Goal: Task Accomplishment & Management: Manage account settings

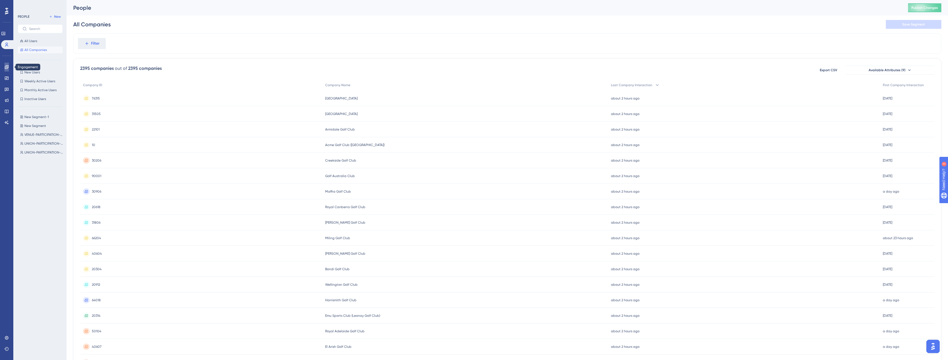
click at [6, 68] on icon at bounding box center [7, 67] width 4 height 4
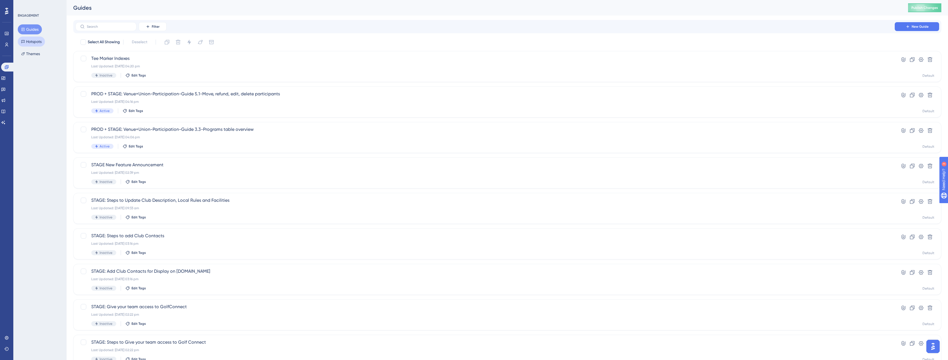
click at [36, 42] on button "Hotspots" at bounding box center [31, 42] width 27 height 10
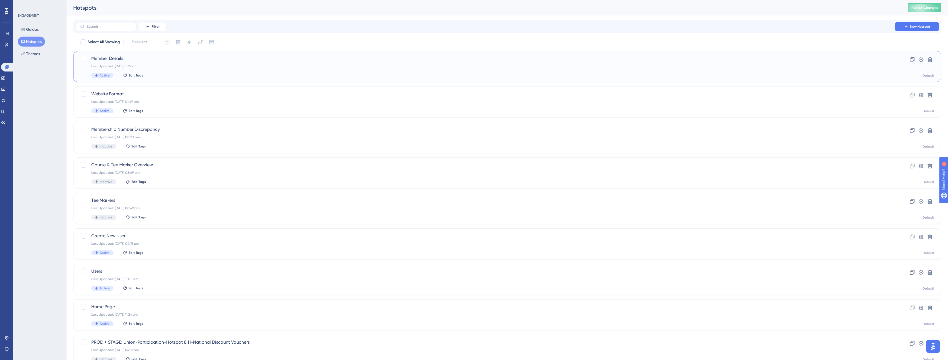
click at [241, 66] on div "Last Updated: 29 Aug 2025 11:27 am" at bounding box center [485, 66] width 788 height 4
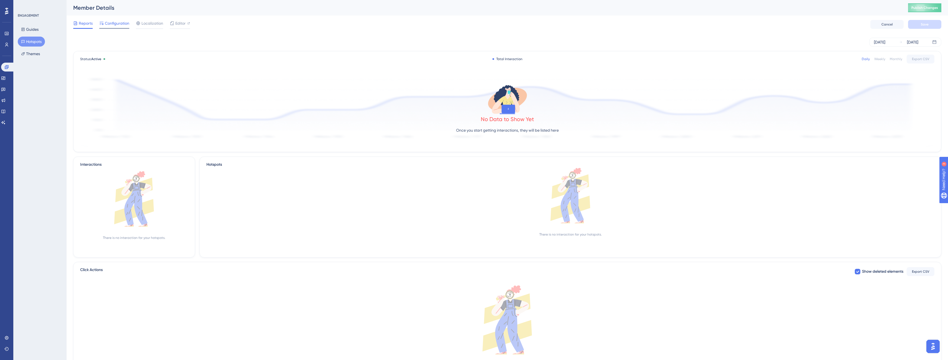
click at [123, 24] on span "Configuration" at bounding box center [117, 23] width 24 height 7
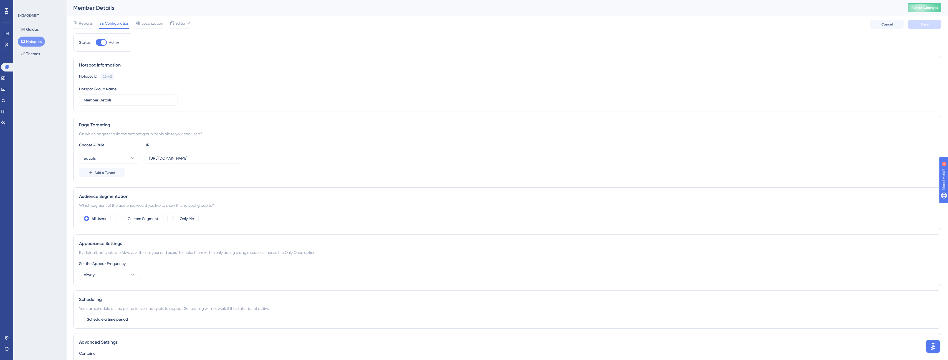
click at [35, 42] on button "Hotspots" at bounding box center [31, 42] width 27 height 10
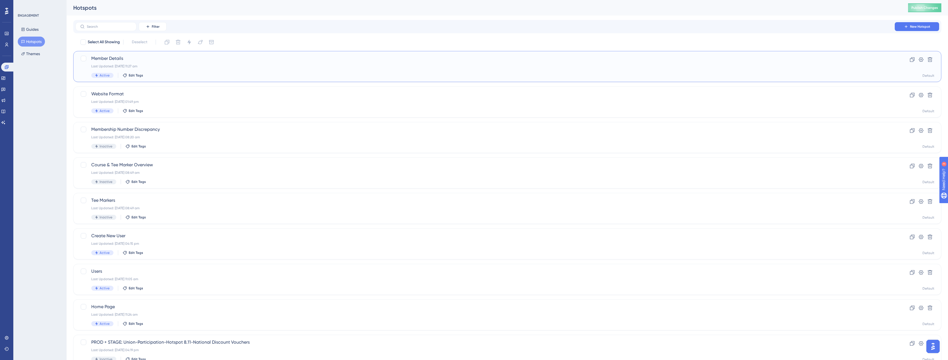
click at [168, 68] on div "Last Updated: 29 Aug 2025 11:27 am" at bounding box center [485, 66] width 788 height 4
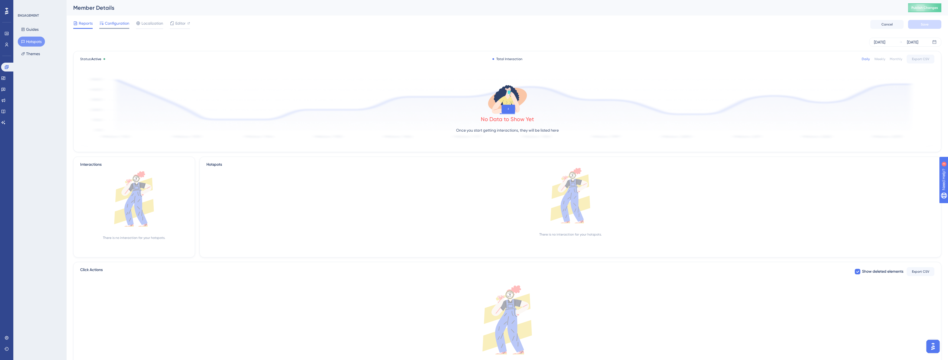
click at [118, 20] on span "Configuration" at bounding box center [117, 23] width 24 height 7
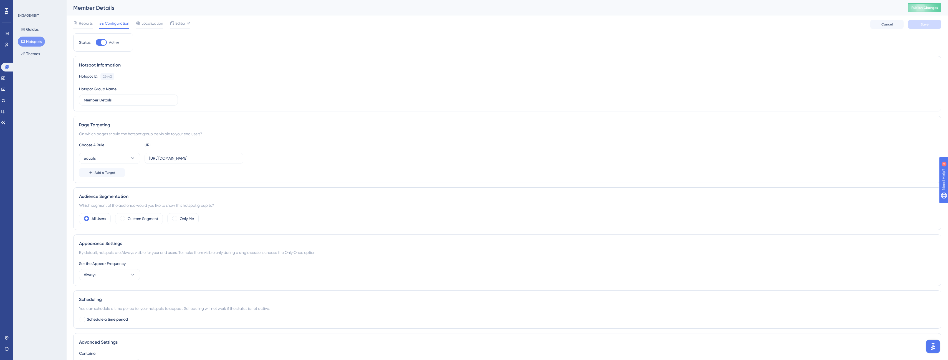
click at [102, 42] on div at bounding box center [104, 43] width 6 height 6
click at [96, 42] on input "Active" at bounding box center [95, 42] width 0 height 0
checkbox input "false"
click at [933, 22] on button "Save" at bounding box center [924, 24] width 33 height 9
click at [917, 8] on span "Publish Changes" at bounding box center [924, 8] width 27 height 4
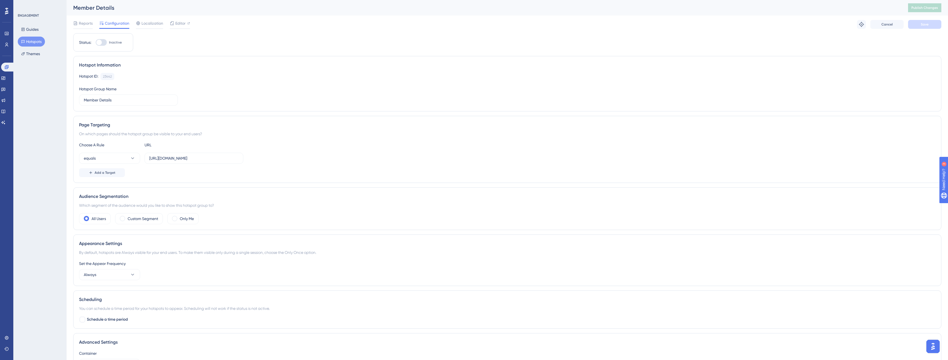
click at [38, 41] on button "Hotspots" at bounding box center [31, 42] width 27 height 10
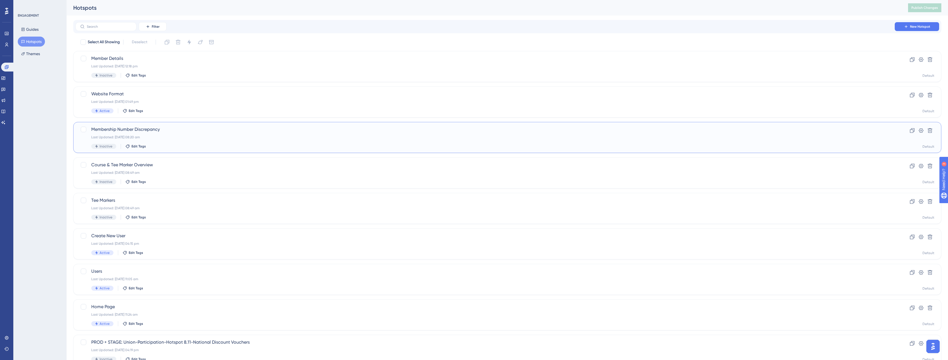
click at [152, 131] on span "Membership Number Discrepancy" at bounding box center [485, 129] width 788 height 7
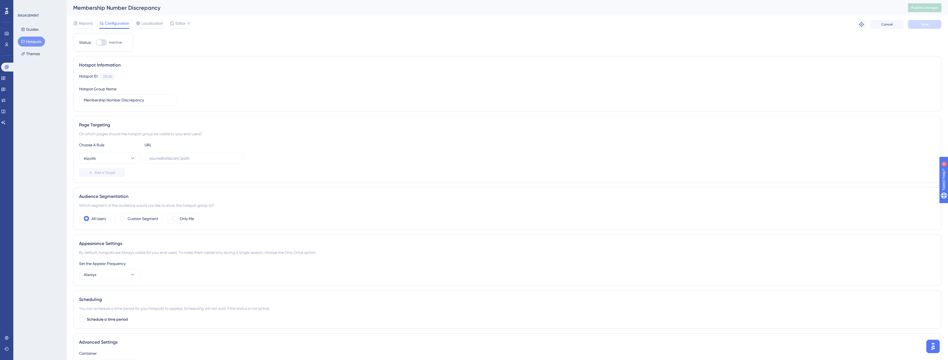
click at [36, 44] on button "Hotspots" at bounding box center [31, 42] width 27 height 10
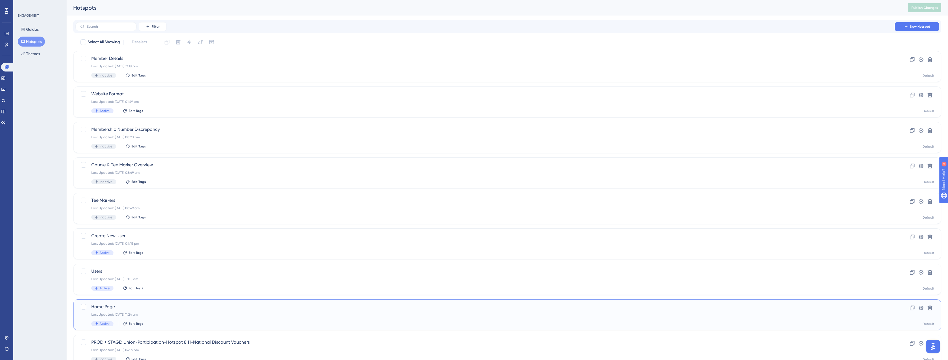
click at [152, 308] on span "Home Page" at bounding box center [485, 307] width 788 height 7
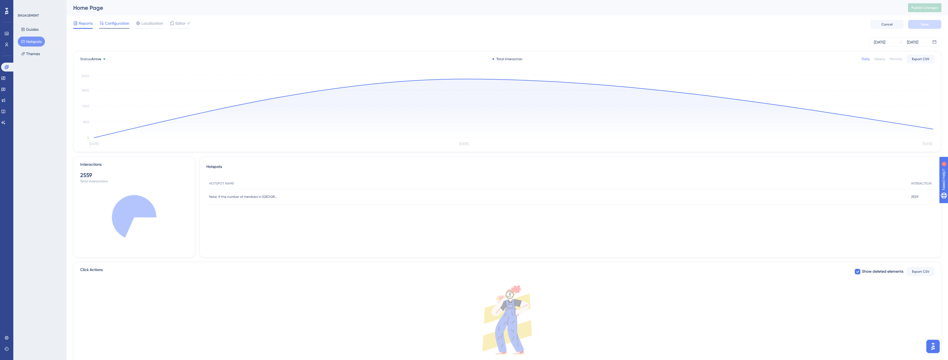
click at [115, 22] on span "Configuration" at bounding box center [117, 23] width 24 height 7
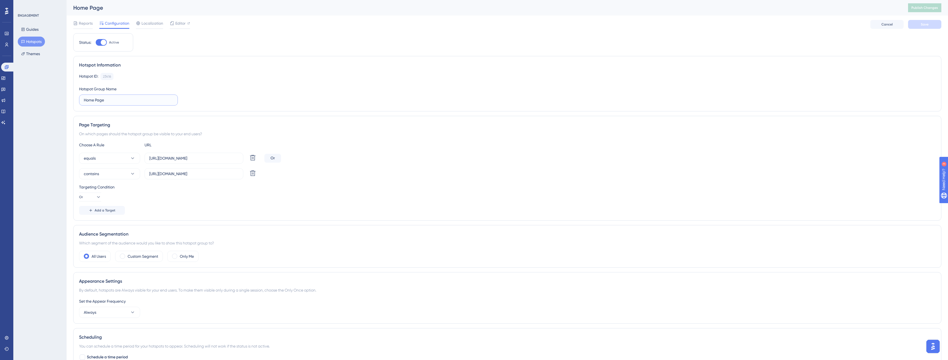
click at [114, 100] on input "Home Page" at bounding box center [128, 100] width 89 height 6
type input "Home Page - Member Number misalignment"
click at [923, 24] on span "Save" at bounding box center [925, 24] width 8 height 4
click at [922, 7] on span "Publish Changes" at bounding box center [924, 8] width 27 height 4
click at [179, 25] on span "Editor" at bounding box center [180, 23] width 10 height 7
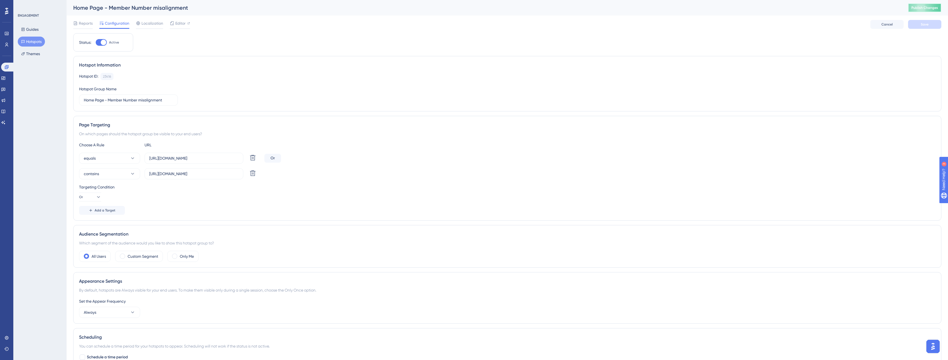
click at [915, 9] on button "Publish Changes" at bounding box center [924, 7] width 33 height 9
click at [35, 42] on button "Hotspots" at bounding box center [31, 42] width 27 height 10
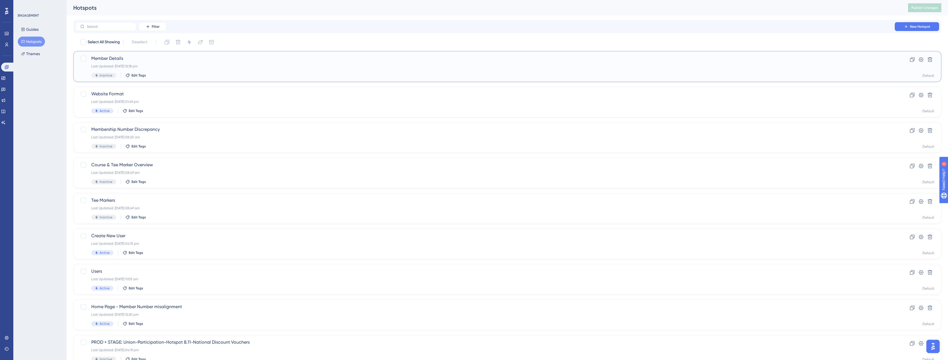
click at [177, 68] on div "Last Updated: 29 Aug 2025 12:18 pm" at bounding box center [485, 66] width 788 height 4
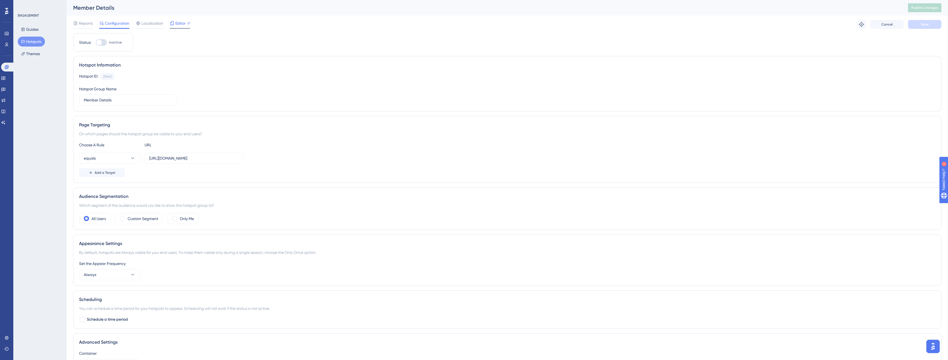
click at [180, 25] on span "Editor" at bounding box center [180, 23] width 10 height 7
click at [35, 43] on button "Hotspots" at bounding box center [31, 42] width 27 height 10
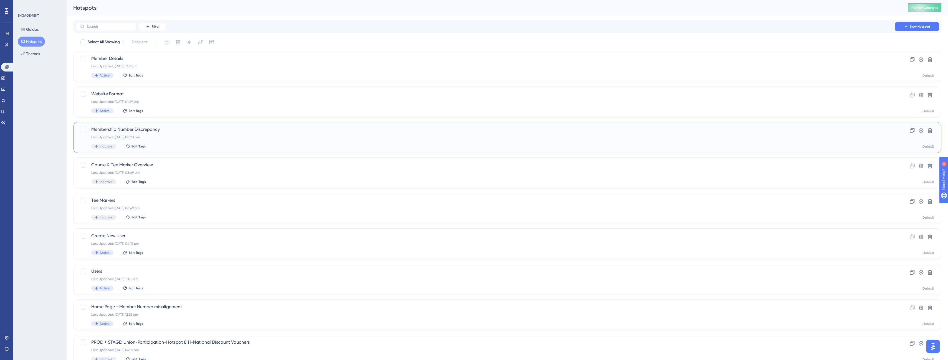
click at [188, 132] on span "Membership Number Discrepancy" at bounding box center [485, 129] width 788 height 7
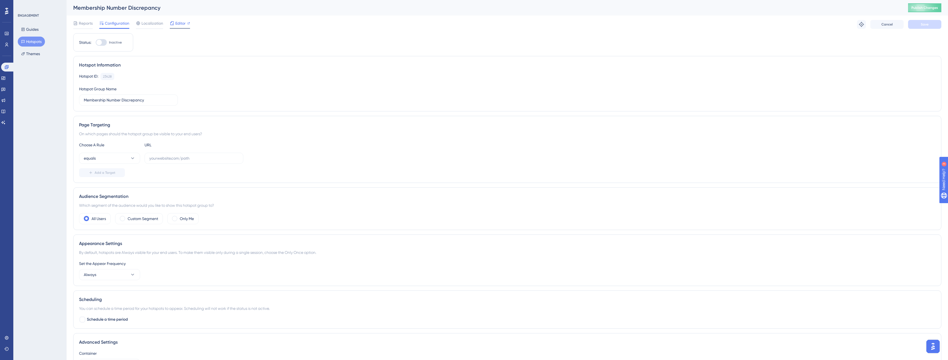
click at [180, 24] on span "Editor" at bounding box center [180, 23] width 10 height 7
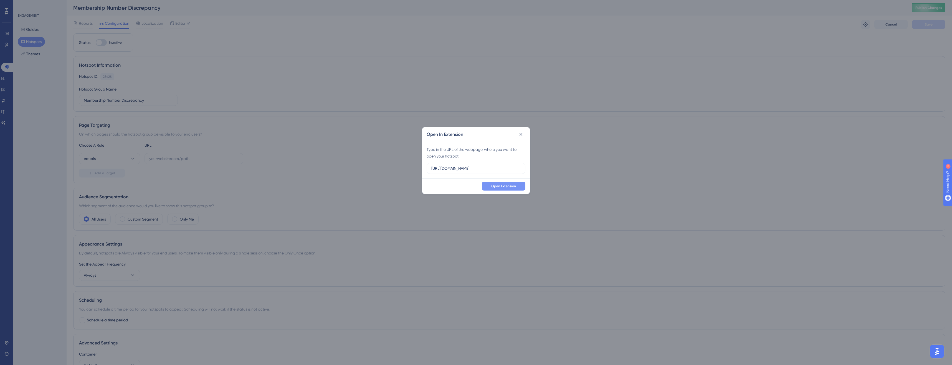
click at [507, 186] on span "Open Extension" at bounding box center [503, 186] width 25 height 4
click at [521, 135] on icon at bounding box center [521, 134] width 3 height 3
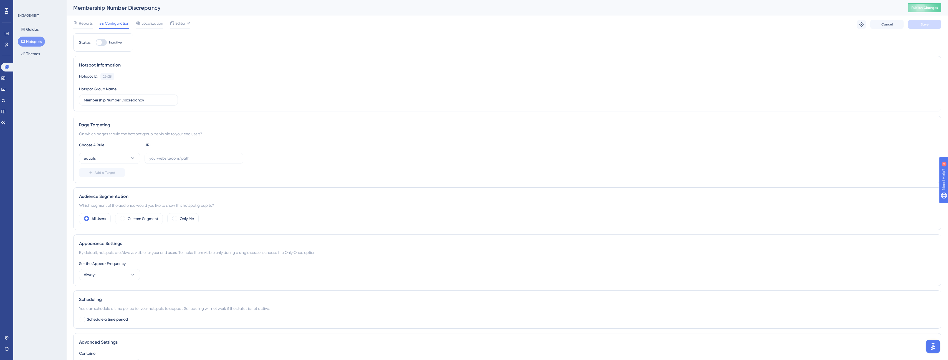
click at [24, 44] on button "Hotspots" at bounding box center [31, 42] width 27 height 10
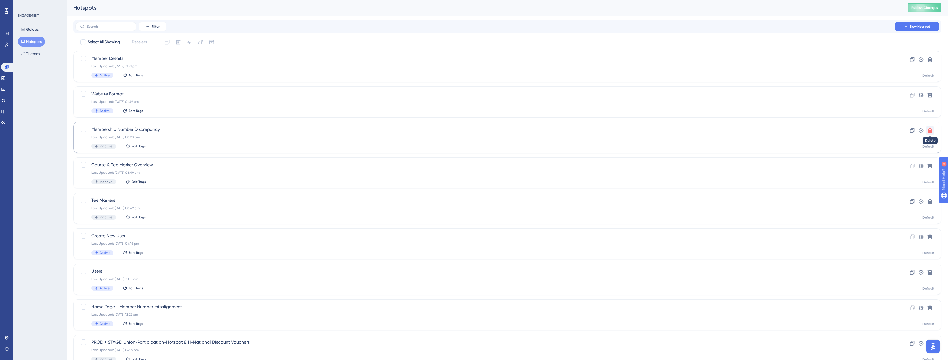
click at [929, 131] on icon at bounding box center [930, 131] width 6 height 6
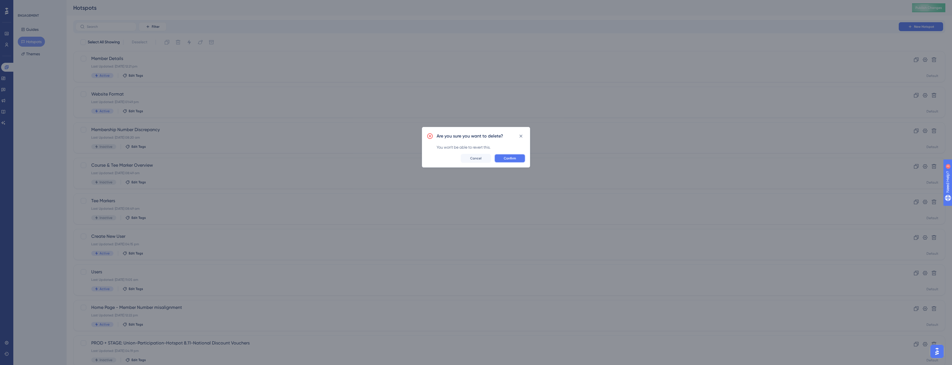
click at [514, 159] on span "Confirm" at bounding box center [510, 158] width 12 height 4
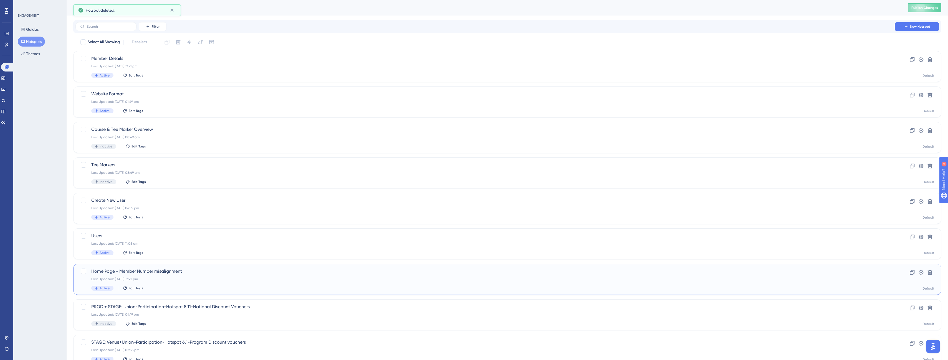
click at [666, 283] on div "Home Page - Member Number misalignment Last Updated: 29 Aug 2025 12:22 pm Activ…" at bounding box center [485, 279] width 788 height 23
click at [910, 274] on icon at bounding box center [912, 272] width 5 height 5
click at [117, 58] on span "Copy - Home Page - Member Number misalignment" at bounding box center [485, 58] width 788 height 7
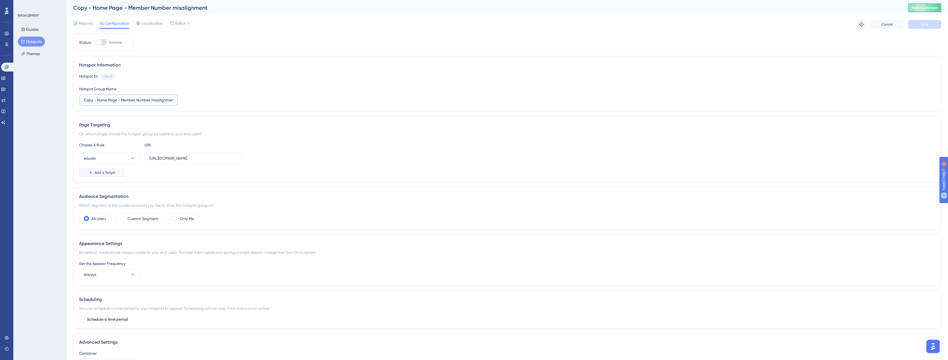
click at [119, 101] on input "Copy - Home Page - Member Number misalignment" at bounding box center [128, 100] width 89 height 6
drag, startPoint x: 107, startPoint y: 100, endPoint x: 78, endPoint y: 103, distance: 29.8
click at [78, 103] on div "Hotspot Information Hotspot ID: 23443 Copy Hotspot Group Name Copy - Home Page …" at bounding box center [507, 83] width 868 height 55
type input "Members Page - Member Number misalignment"
click at [181, 163] on label "https://live.gaconnect.golf.com.au/Default.aspx" at bounding box center [194, 158] width 99 height 11
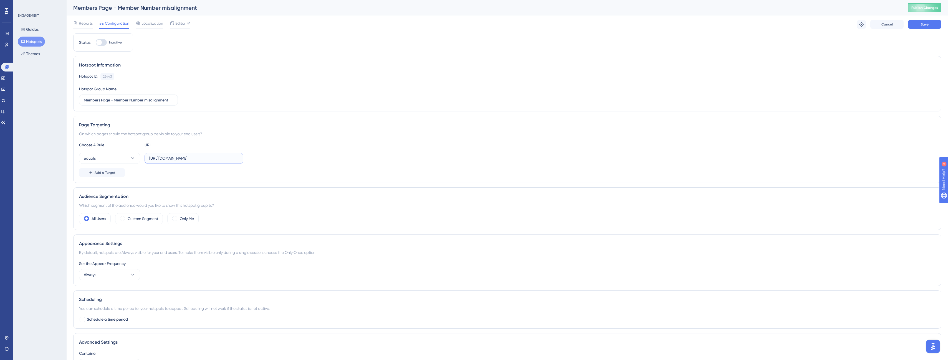
click at [181, 161] on input "https://live.gaconnect.golf.com.au/Default.aspx" at bounding box center [193, 158] width 89 height 6
click at [202, 159] on input "https://live.gaconnect.golf.com.au/Default.aspx" at bounding box center [193, 158] width 89 height 6
paste input "au.stage.dotgolf.com.au/TabMembers"
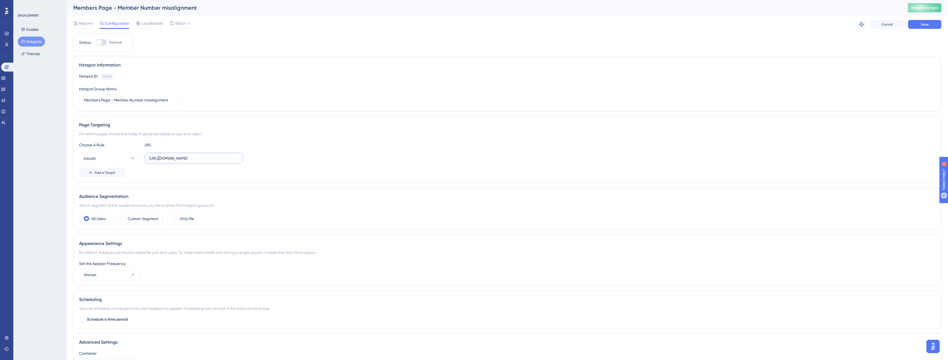
scroll to position [0, 9]
type input "https://live.au.stage.dotgolf.com.au/TabMembers.aspx"
click at [124, 158] on button "equals" at bounding box center [109, 158] width 61 height 11
click at [105, 219] on span "starts with" at bounding box center [96, 219] width 18 height 7
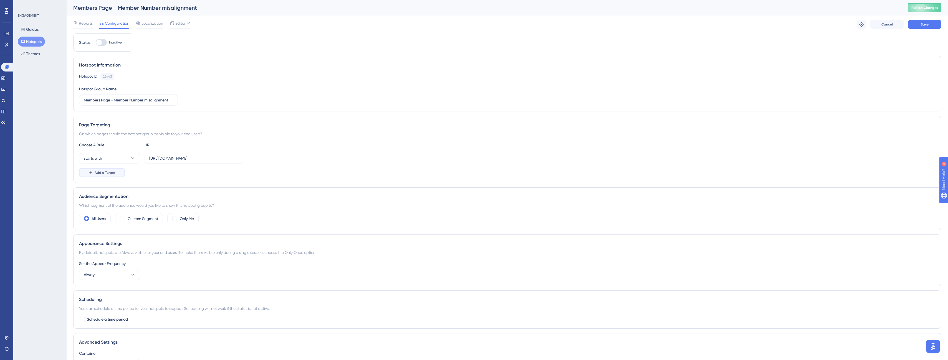
click at [112, 174] on span "Add a Target" at bounding box center [105, 173] width 21 height 4
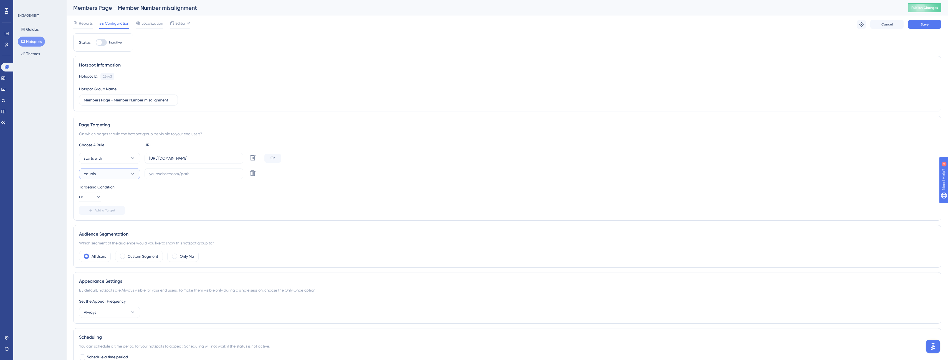
click at [128, 173] on button "equals" at bounding box center [109, 173] width 61 height 11
click at [112, 236] on div "starts with starts with" at bounding box center [109, 235] width 45 height 11
click at [192, 175] on input "text" at bounding box center [193, 174] width 89 height 6
paste input "https://live.au.stage.dotgolf.com.au/TabMembers.aspx"
type input "https://live.au.stage.dotgolf.com.au/TabMembers.aspx"
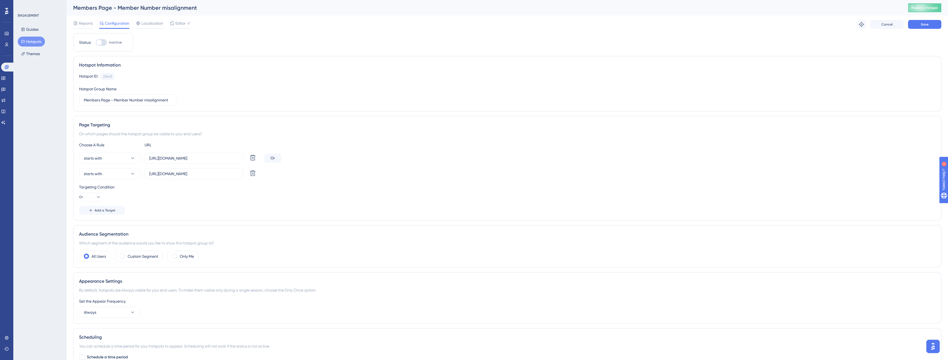
click at [103, 43] on div at bounding box center [101, 42] width 11 height 7
click at [96, 43] on input "Inactive" at bounding box center [95, 42] width 0 height 0
checkbox input "true"
click at [930, 27] on button "Save" at bounding box center [924, 24] width 33 height 9
click at [932, 8] on span "Publish Changes" at bounding box center [924, 8] width 27 height 4
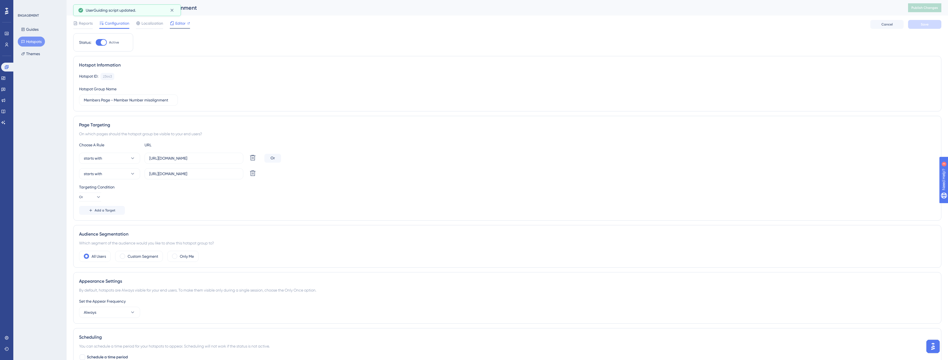
click at [179, 25] on span "Editor" at bounding box center [180, 23] width 10 height 7
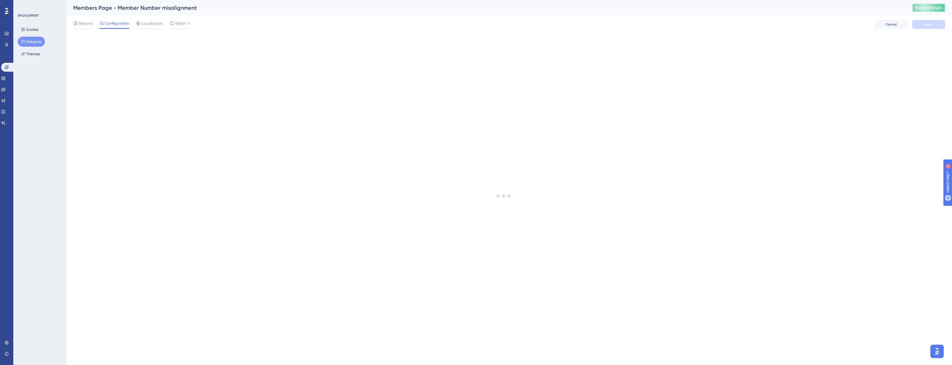
click at [923, 8] on span "Publish Changes" at bounding box center [929, 8] width 27 height 4
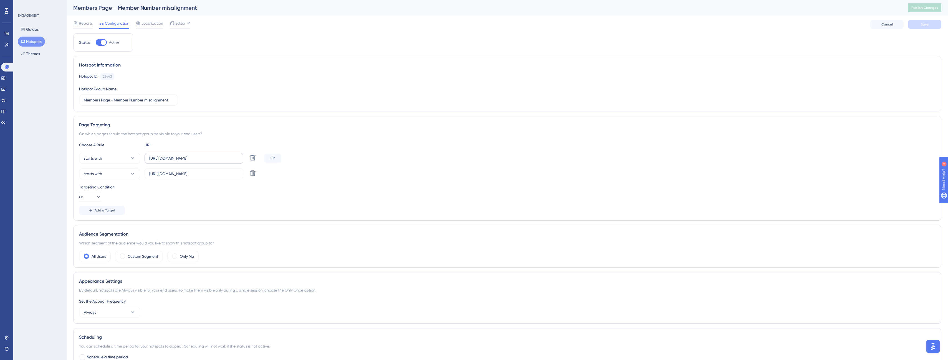
click at [225, 162] on label "https://live.au.stage.dotgolf.com.au/TabMembers.aspx" at bounding box center [194, 158] width 99 height 11
click at [225, 161] on input "https://live.au.stage.dotgolf.com.au/TabMembers.aspx" at bounding box center [193, 158] width 89 height 6
click at [222, 156] on input "https://live.au.stage.dotgolf.com.au/TabMembers.aspx" at bounding box center [193, 158] width 89 height 6
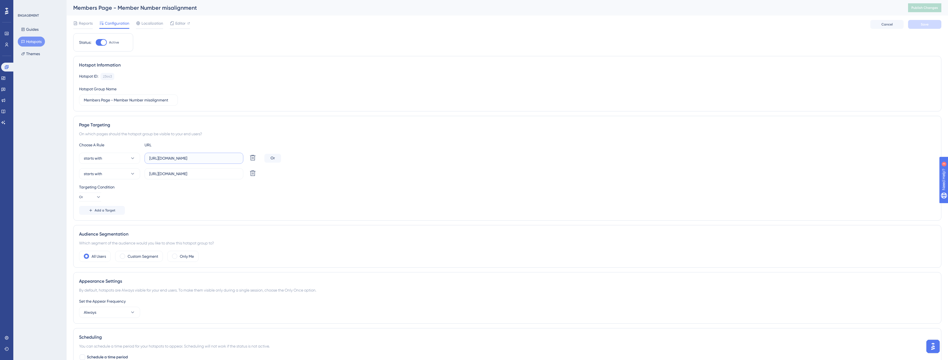
click at [222, 156] on input "https://live.au.stage.dotgolf.com.au/TabMembers.aspx" at bounding box center [193, 158] width 89 height 6
paste input "https://live.gaconnect.golf.com.au/TabMembers.aspx"
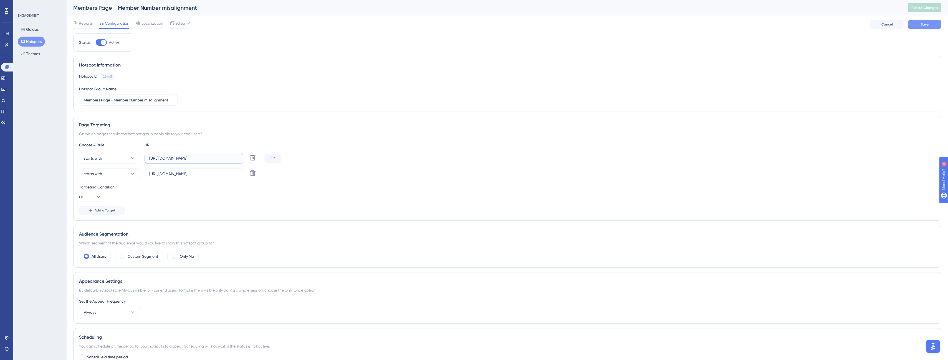
type input "https://live.gaconnect.golf.com.au/TabMembers.aspx"
click at [935, 24] on button "Save" at bounding box center [924, 24] width 33 height 9
click at [928, 11] on button "Publish Changes" at bounding box center [924, 7] width 33 height 9
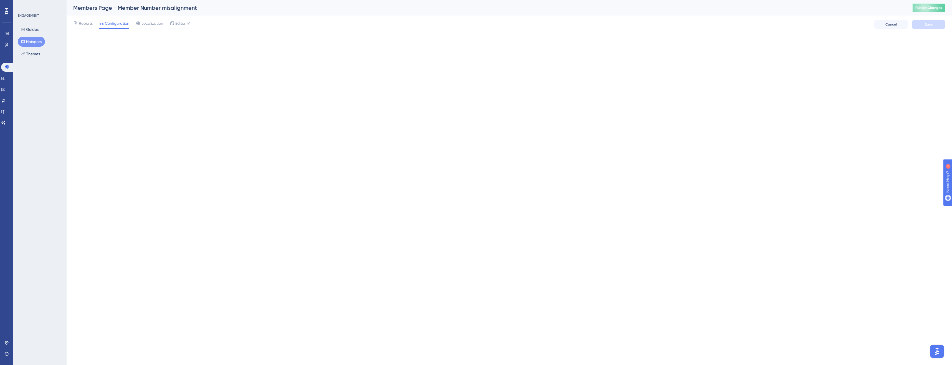
click at [929, 7] on span "Publish Changes" at bounding box center [929, 8] width 27 height 4
